Goal: Obtain resource: Download file/media

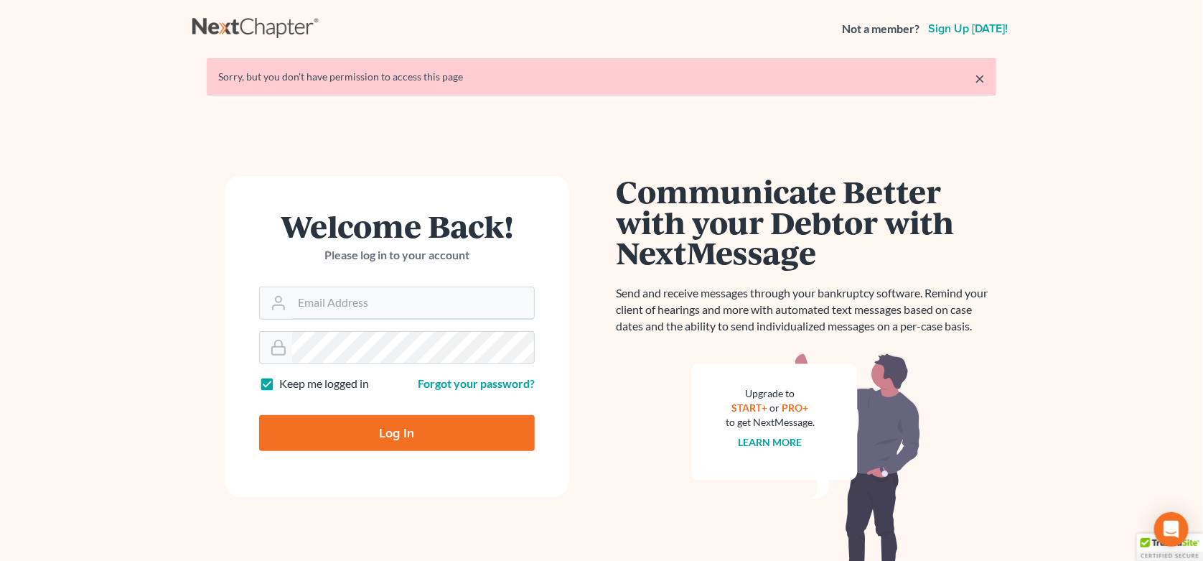
type input "stevejohnsonatty@aol.com"
click at [383, 430] on input "Log In" at bounding box center [397, 433] width 276 height 36
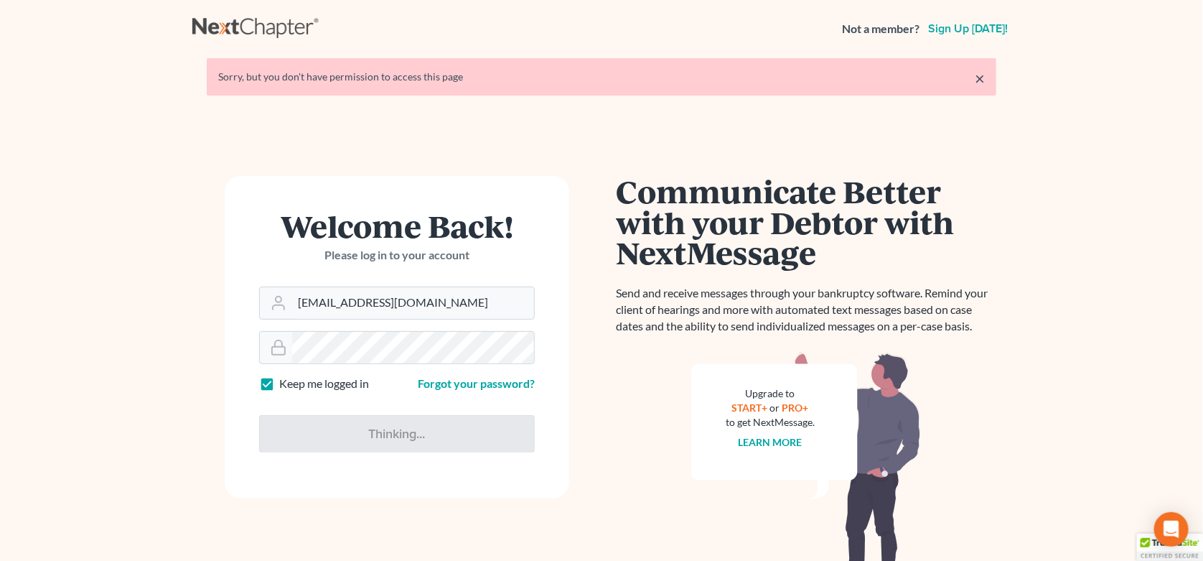
type input "Thinking..."
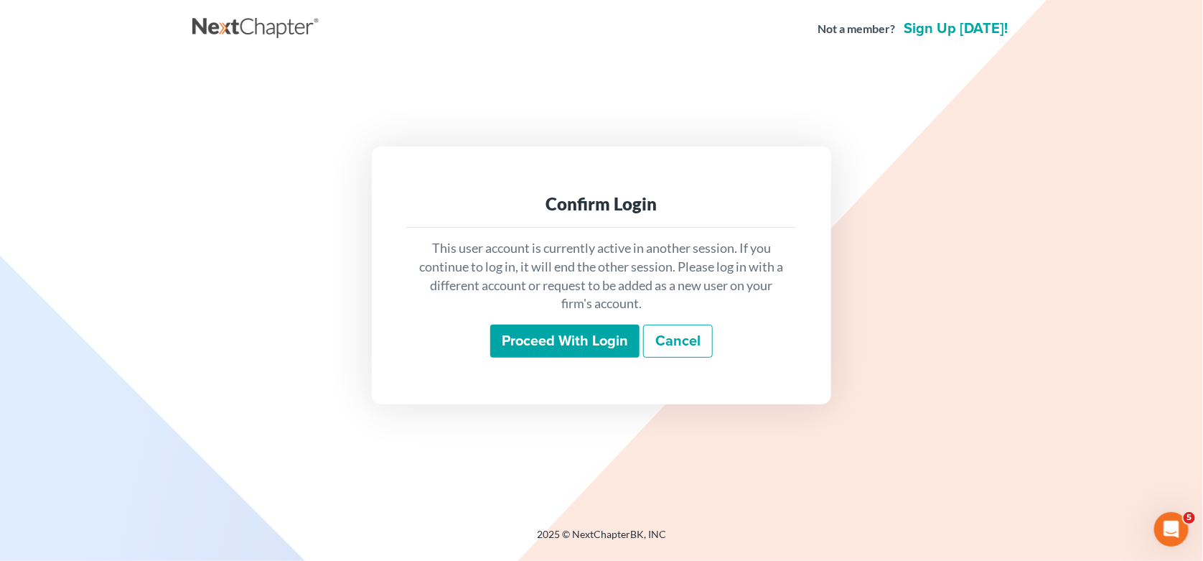
click at [576, 338] on input "Proceed with login" at bounding box center [564, 340] width 149 height 33
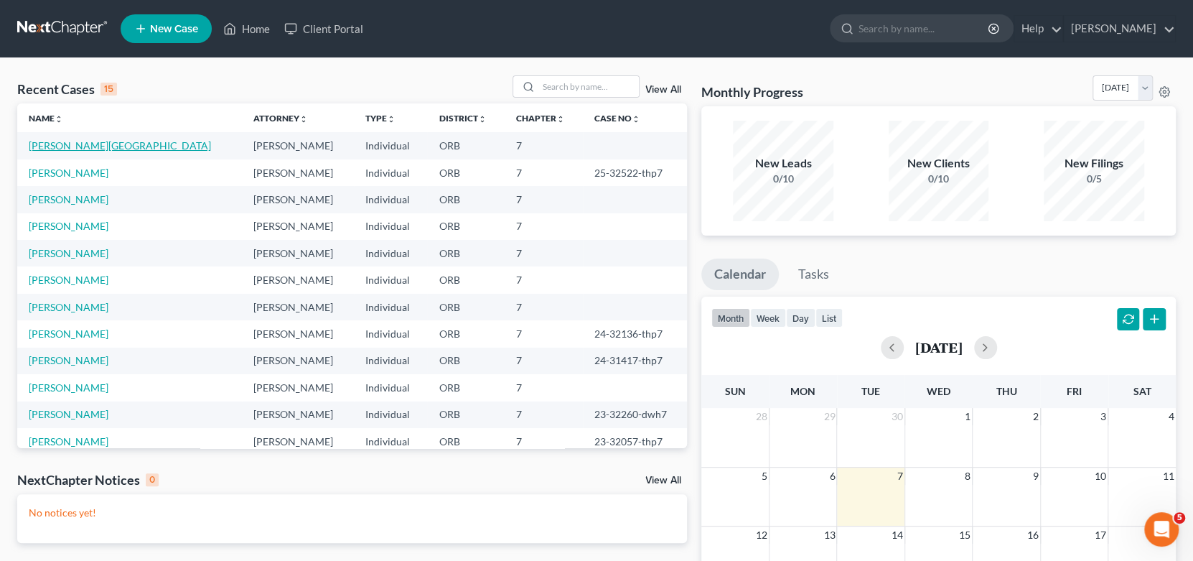
click at [60, 143] on link "Ashbaugh, Kaylin" at bounding box center [120, 145] width 182 height 12
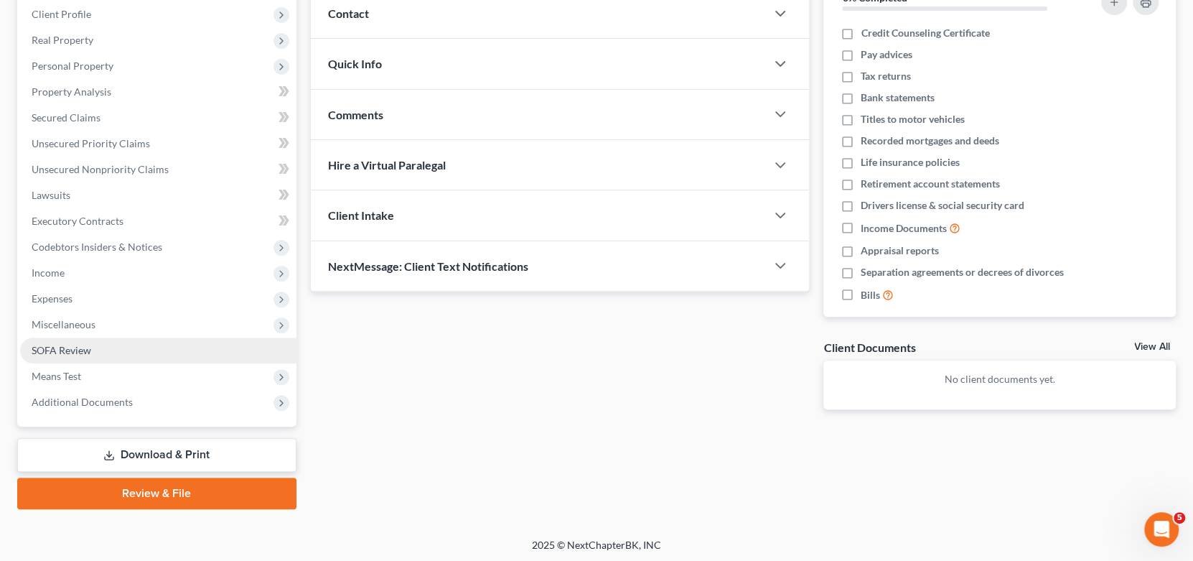
scroll to position [201, 0]
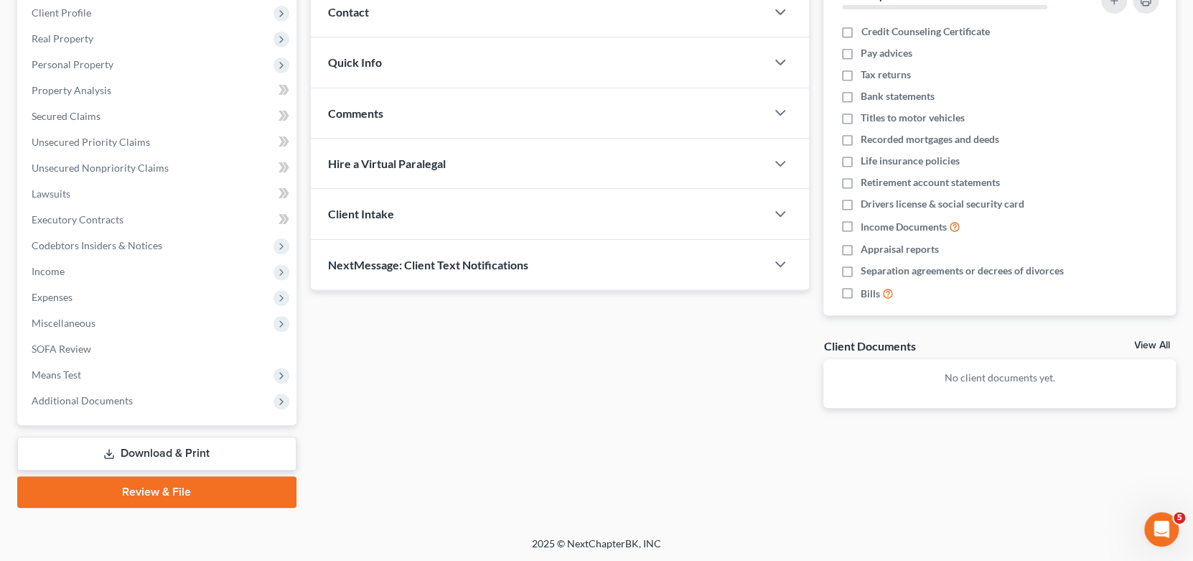
click at [172, 449] on link "Download & Print" at bounding box center [156, 453] width 279 height 34
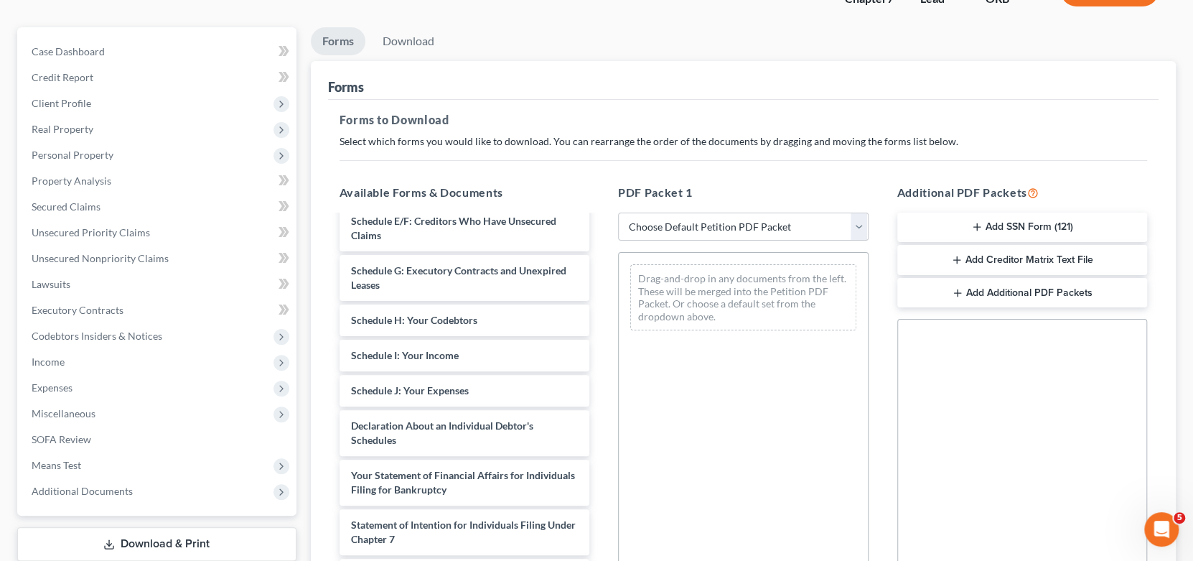
scroll to position [215, 0]
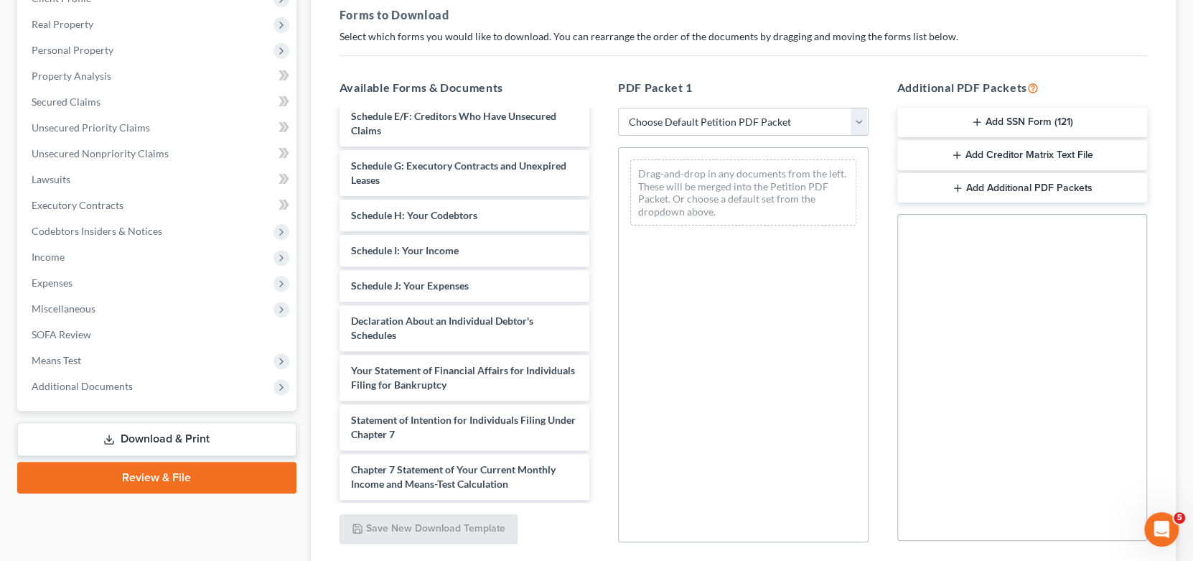
click at [802, 125] on select "Choose Default Petition PDF Packet Complete Bankruptcy Petition (all forms and …" at bounding box center [743, 122] width 250 height 29
select select "6"
click at [618, 108] on select "Choose Default Petition PDF Packet Complete Bankruptcy Petition (all forms and …" at bounding box center [743, 122] width 250 height 29
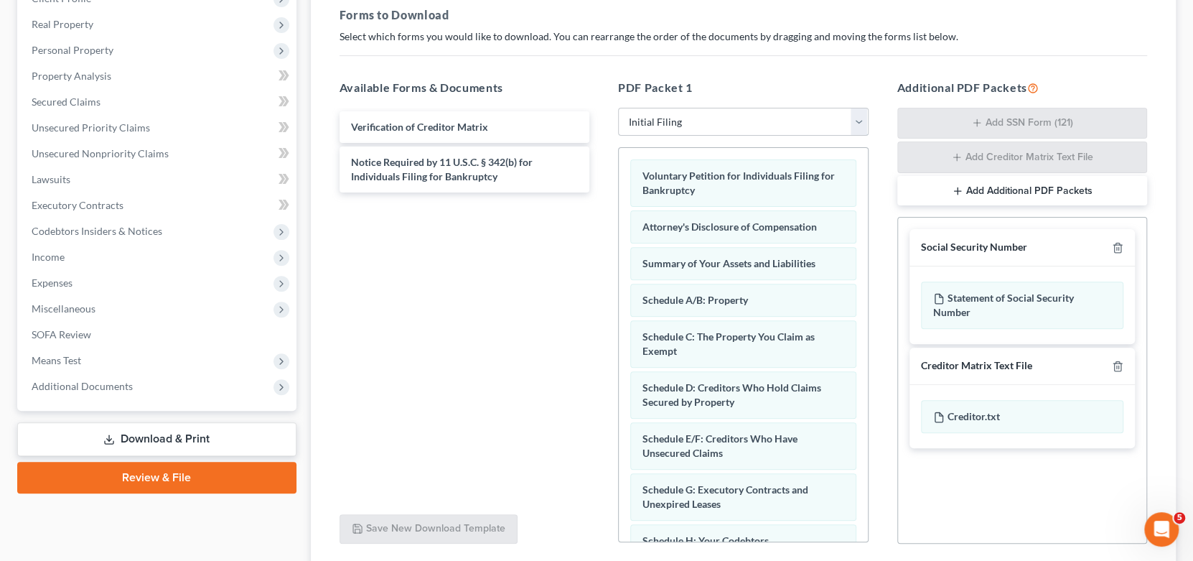
scroll to position [0, 0]
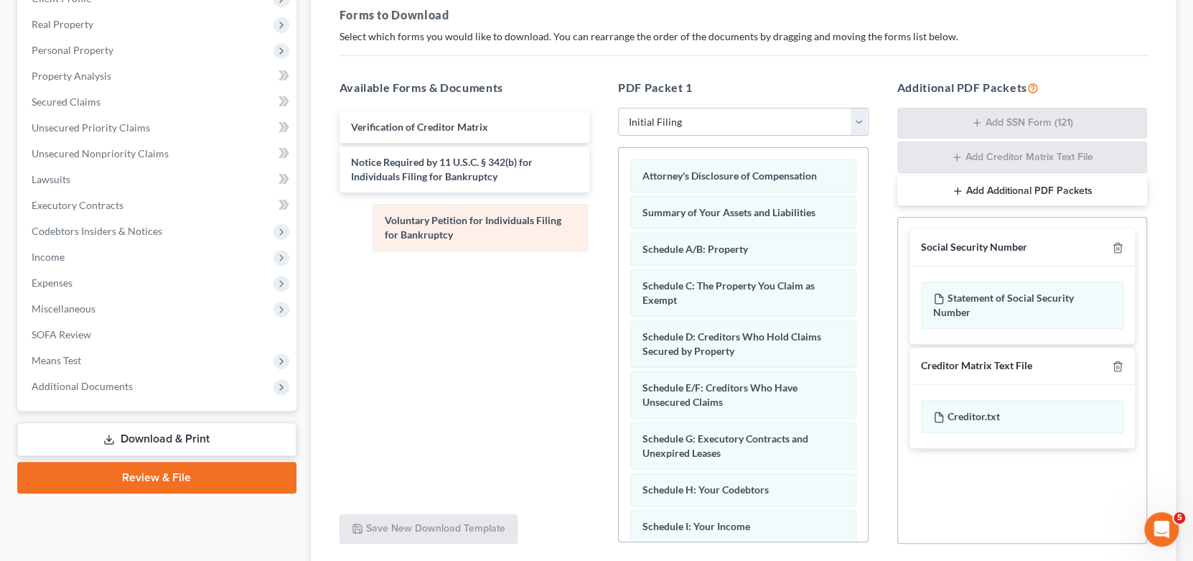
drag, startPoint x: 756, startPoint y: 182, endPoint x: 497, endPoint y: 229, distance: 262.5
click at [619, 229] on div "Voluntary Petition for Individuals Filing for Bankruptcy Voluntary Petition for…" at bounding box center [743, 524] width 249 height 753
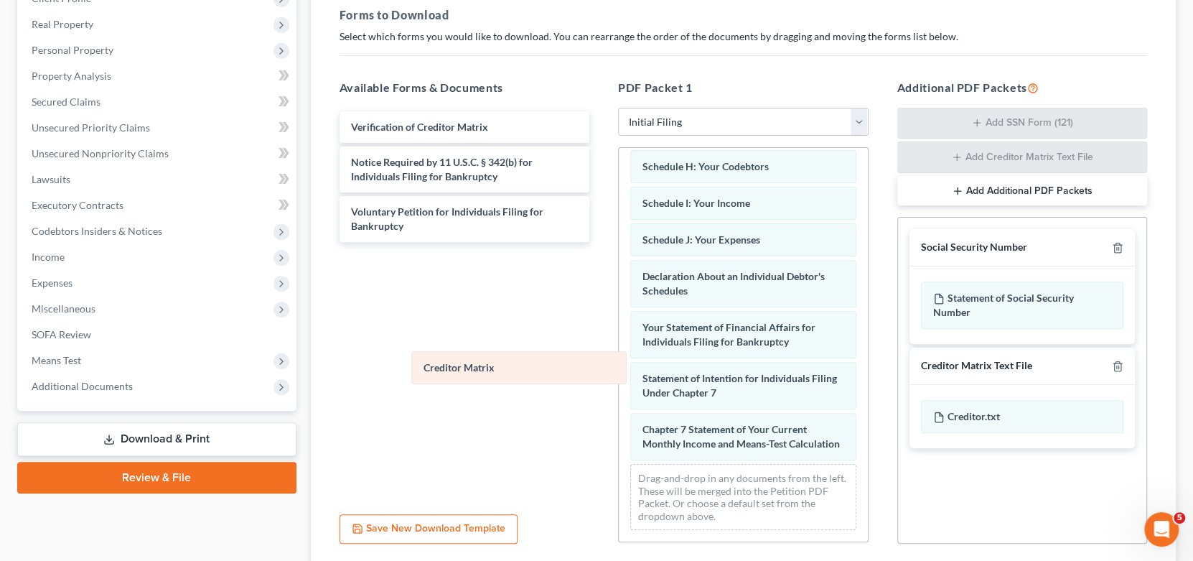
scroll to position [334, 0]
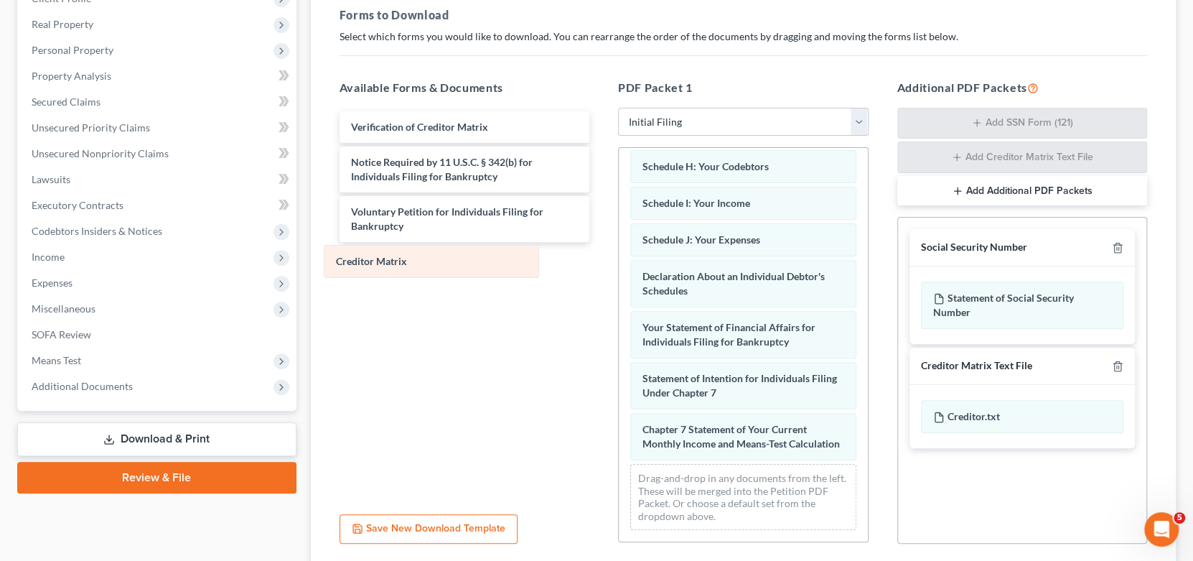
drag, startPoint x: 746, startPoint y: 444, endPoint x: 445, endPoint y: 262, distance: 352.3
click at [619, 262] on div "Creditor Matrix Attorney's Disclosure of Compensation Summary of Your Assets an…" at bounding box center [743, 183] width 249 height 716
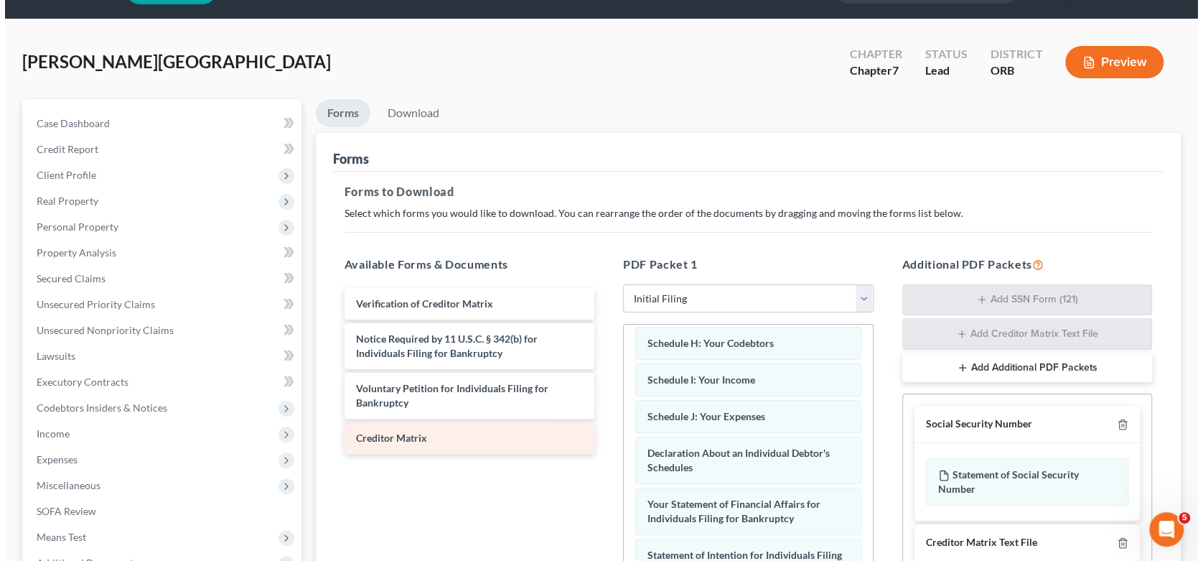
scroll to position [0, 0]
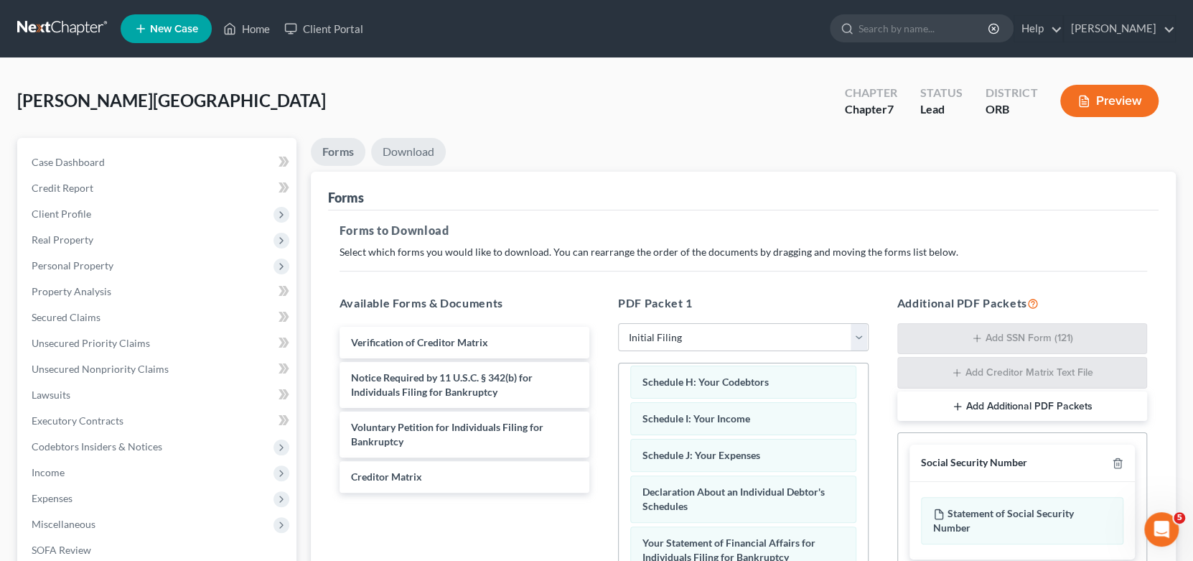
click at [393, 139] on link "Download" at bounding box center [408, 152] width 75 height 28
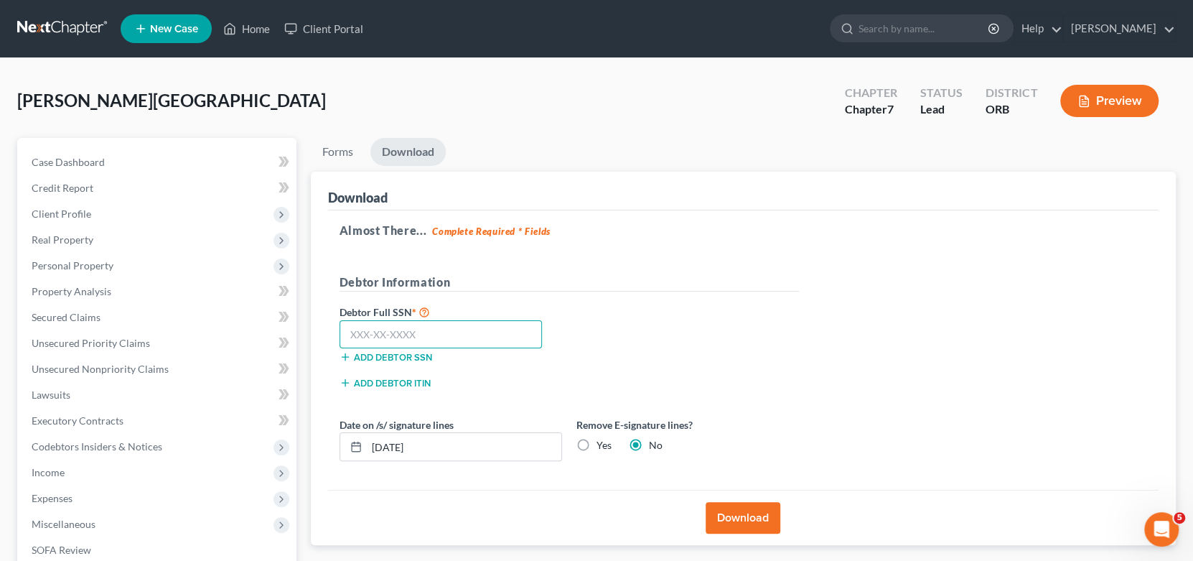
click at [413, 333] on input "text" at bounding box center [440, 334] width 203 height 29
type input "544-33-6317"
click at [390, 444] on input "10/07/2025" at bounding box center [464, 446] width 194 height 27
type input "10/06/2025"
click at [736, 510] on button "Download" at bounding box center [742, 518] width 75 height 32
